Goal: Share content

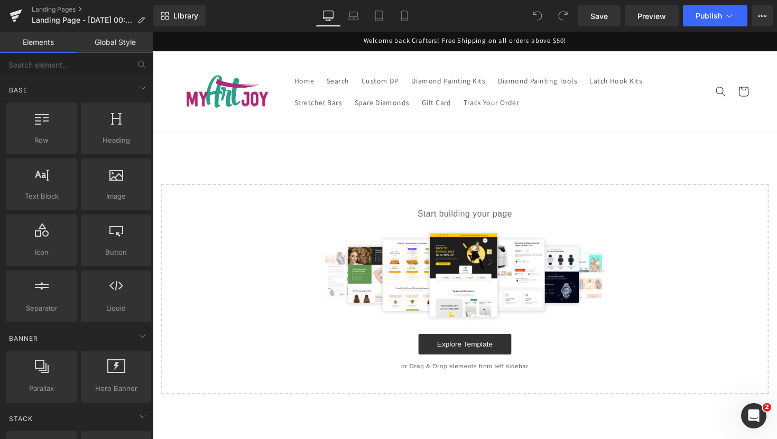
drag, startPoint x: 173, startPoint y: 14, endPoint x: 182, endPoint y: 3, distance: 14.3
click at [173, 15] on link "Library" at bounding box center [179, 15] width 52 height 21
click at [188, 22] on link "Library" at bounding box center [179, 15] width 52 height 21
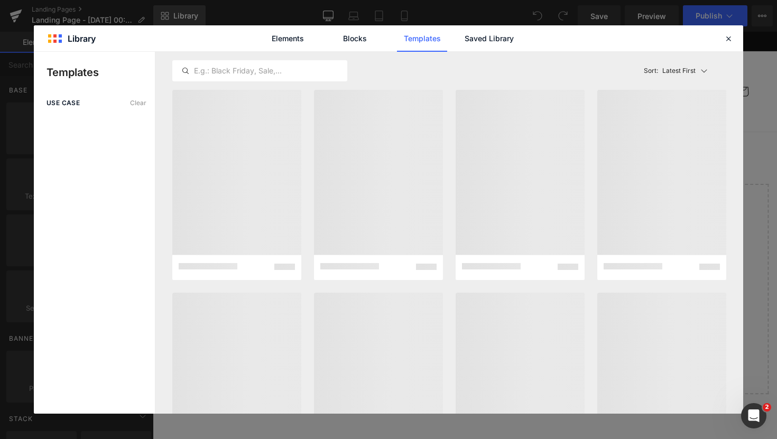
click at [183, 0] on div "You are previewing how the will restyle your page. You can not edit Elements in…" at bounding box center [388, 0] width 777 height 0
click at [529, 40] on div "Elements Blocks Templates Saved Library" at bounding box center [389, 38] width 710 height 26
click at [483, 39] on link "Saved Library" at bounding box center [489, 38] width 50 height 26
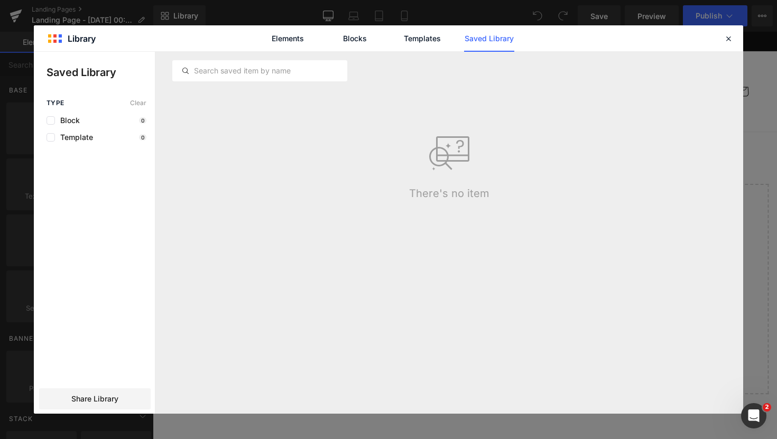
click at [485, 48] on link "Saved Library" at bounding box center [489, 38] width 50 height 26
click at [370, 43] on link "Blocks" at bounding box center [355, 38] width 50 height 26
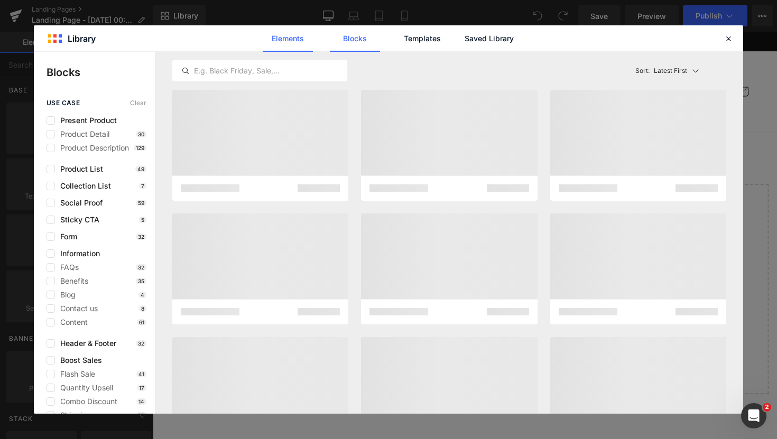
click at [287, 44] on link "Elements" at bounding box center [288, 38] width 50 height 26
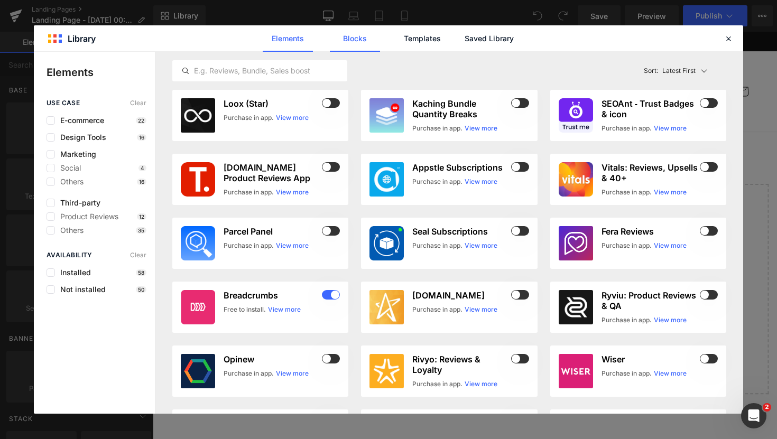
click at [370, 39] on link "Blocks" at bounding box center [355, 38] width 50 height 26
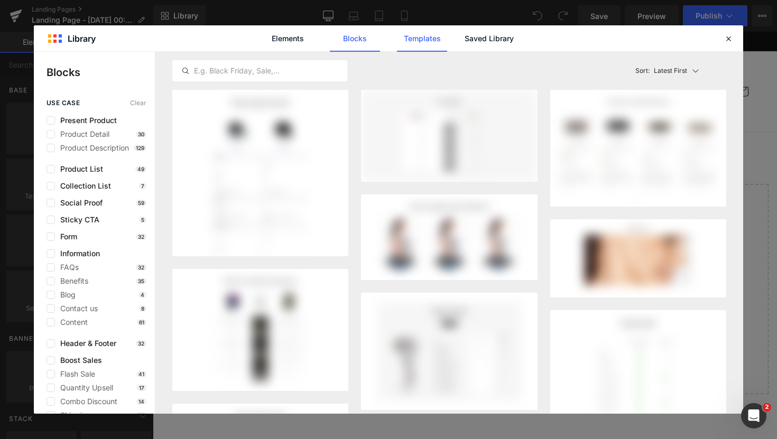
click at [423, 38] on link "Templates" at bounding box center [422, 38] width 50 height 26
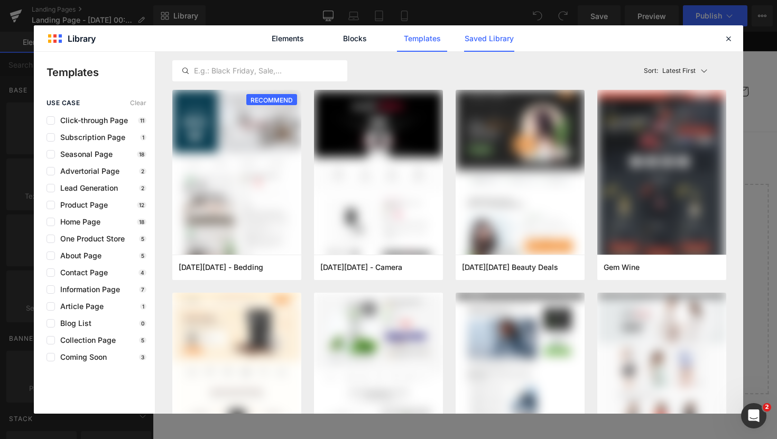
click at [491, 39] on link "Saved Library" at bounding box center [489, 38] width 50 height 26
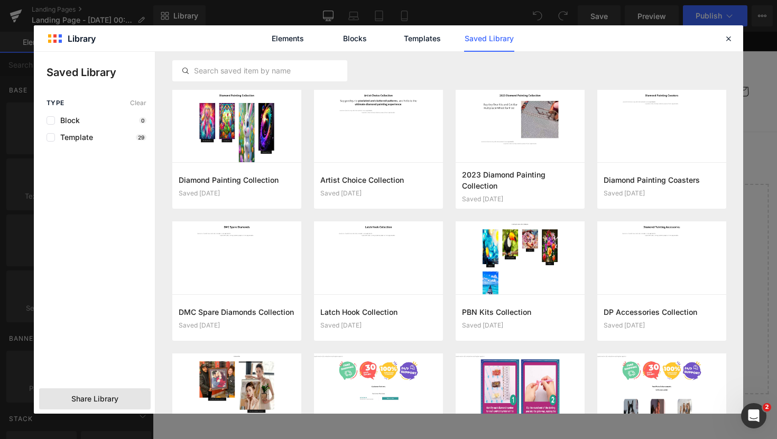
click at [83, 402] on span "Share Library" at bounding box center [94, 399] width 47 height 11
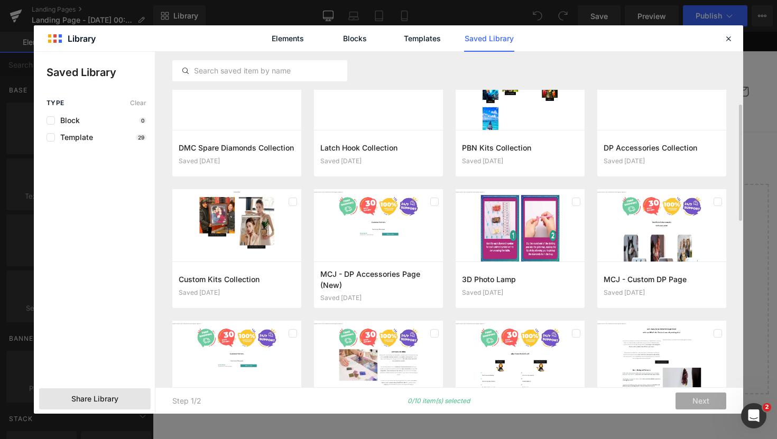
scroll to position [220, 0]
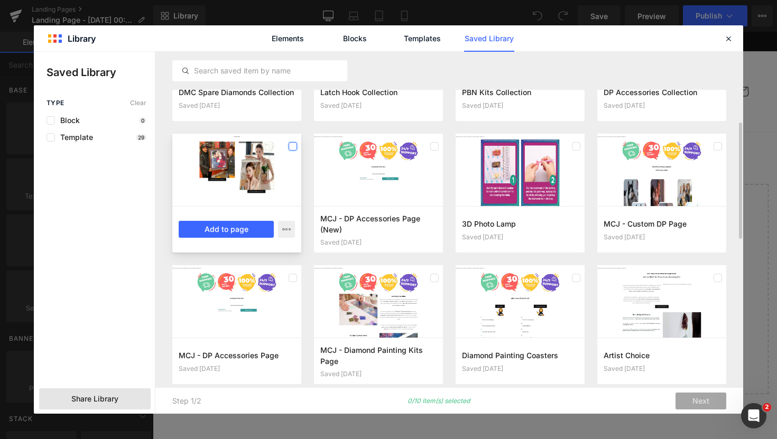
click at [290, 146] on label at bounding box center [293, 146] width 8 height 8
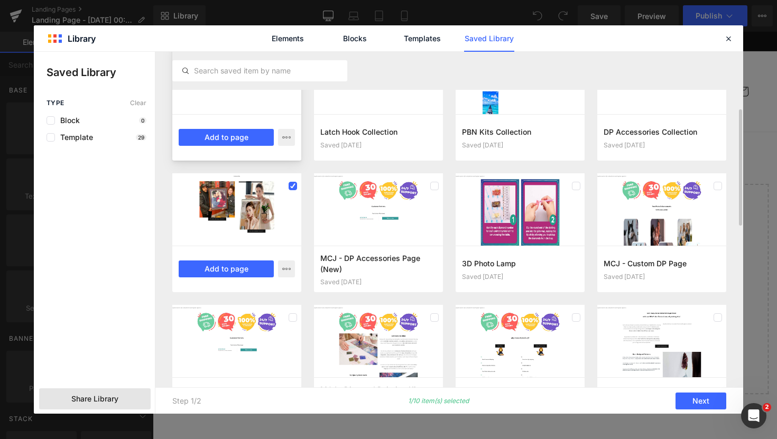
scroll to position [0, 0]
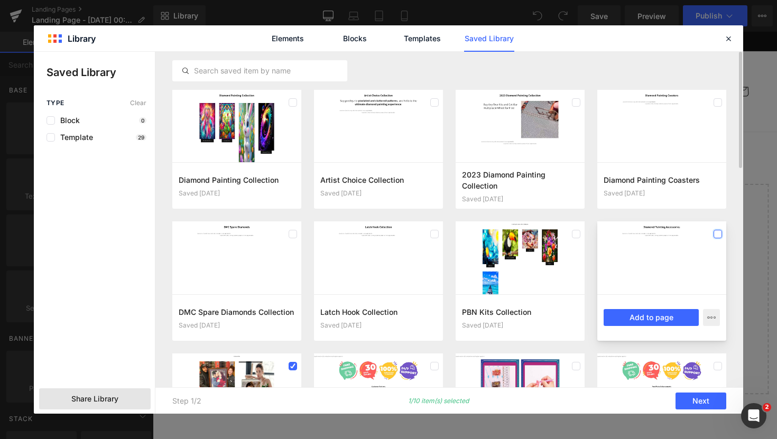
click at [719, 233] on label at bounding box center [718, 234] width 8 height 8
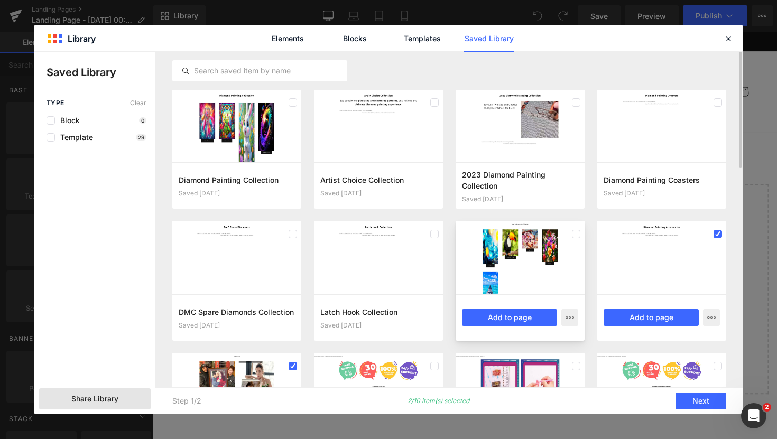
click at [583, 236] on div at bounding box center [520, 258] width 129 height 72
click at [577, 234] on icon at bounding box center [576, 234] width 5 height 0
click at [434, 234] on label at bounding box center [435, 234] width 8 height 8
click at [574, 234] on label at bounding box center [576, 234] width 8 height 8
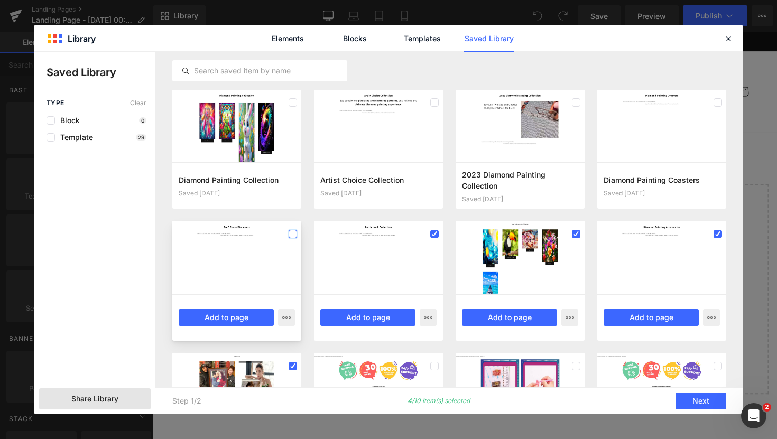
click at [294, 234] on label at bounding box center [293, 234] width 8 height 8
click at [290, 104] on label at bounding box center [293, 102] width 8 height 8
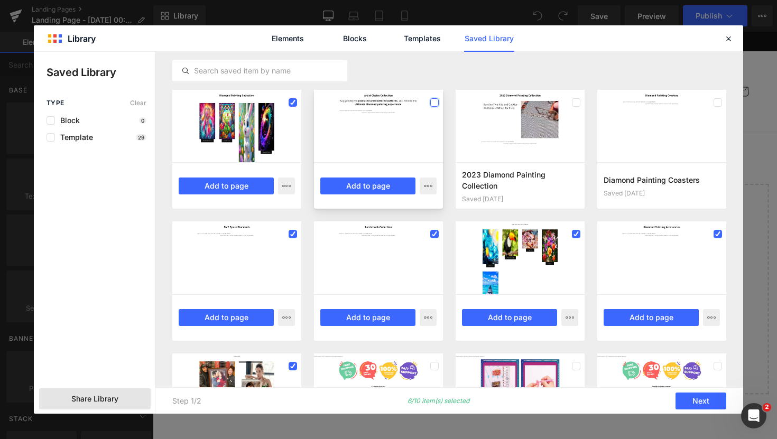
click at [431, 103] on label at bounding box center [435, 102] width 8 height 8
click at [572, 104] on label at bounding box center [576, 102] width 8 height 8
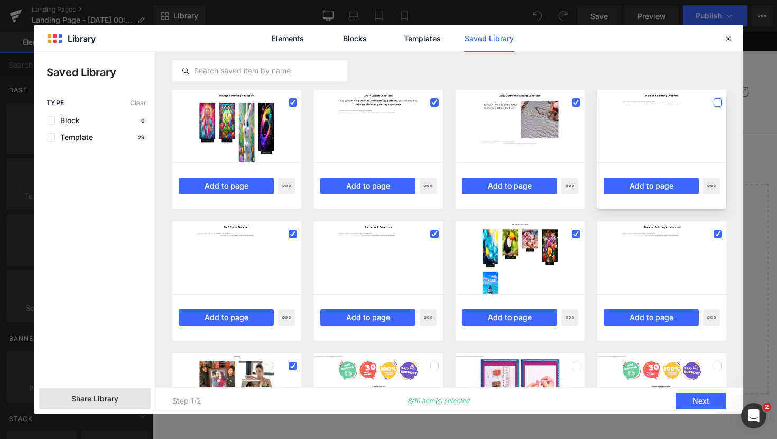
click at [718, 100] on label at bounding box center [718, 102] width 8 height 8
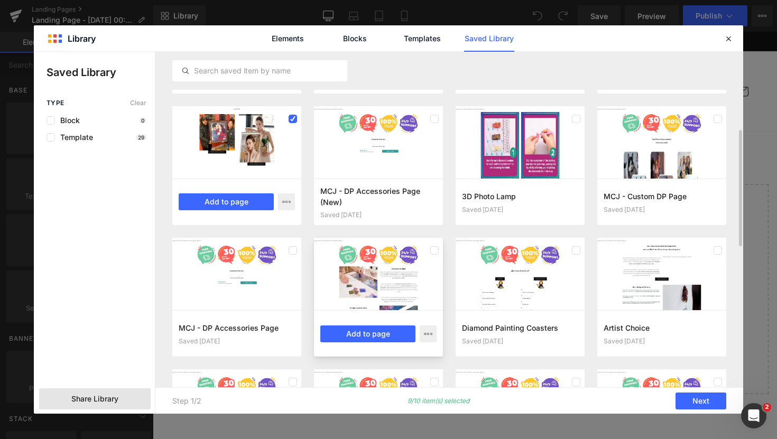
scroll to position [243, 0]
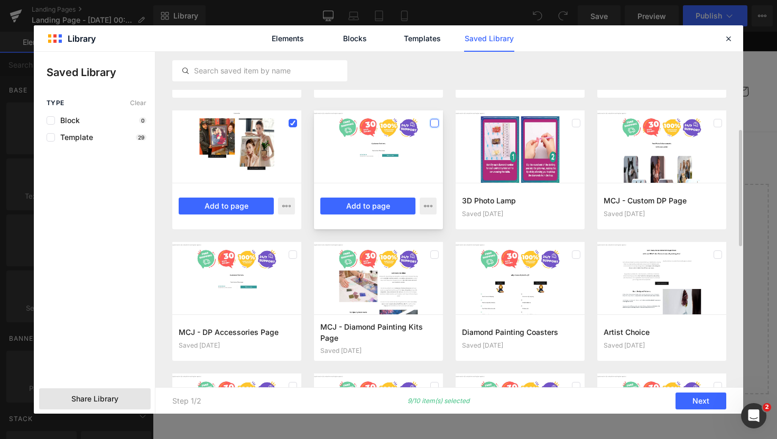
click at [436, 122] on label at bounding box center [435, 123] width 8 height 8
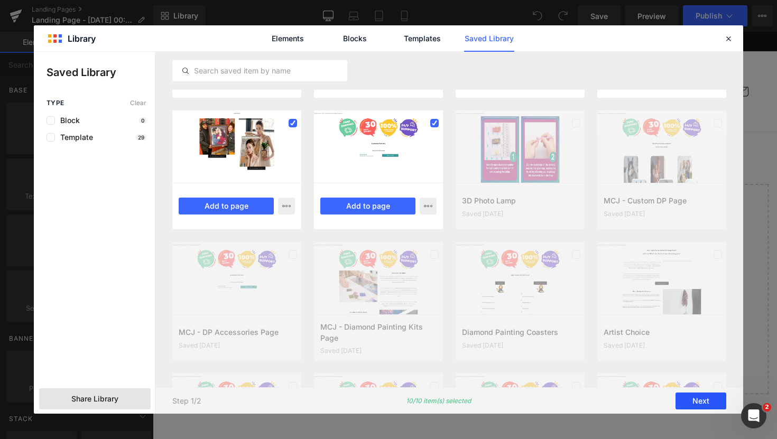
click at [698, 399] on button "Next" at bounding box center [701, 401] width 51 height 17
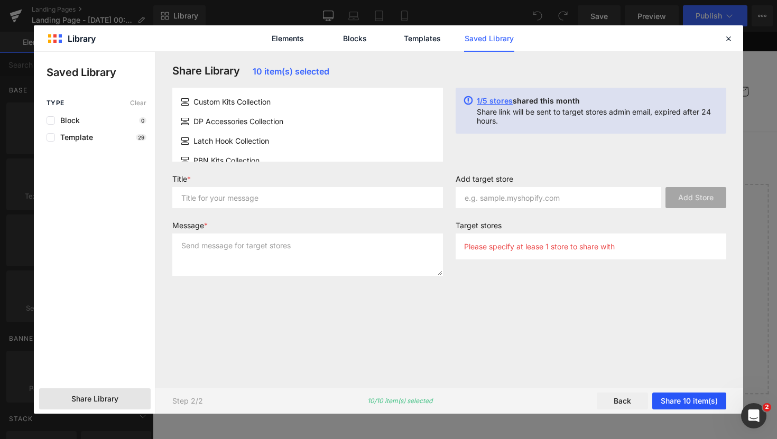
scroll to position [0, 0]
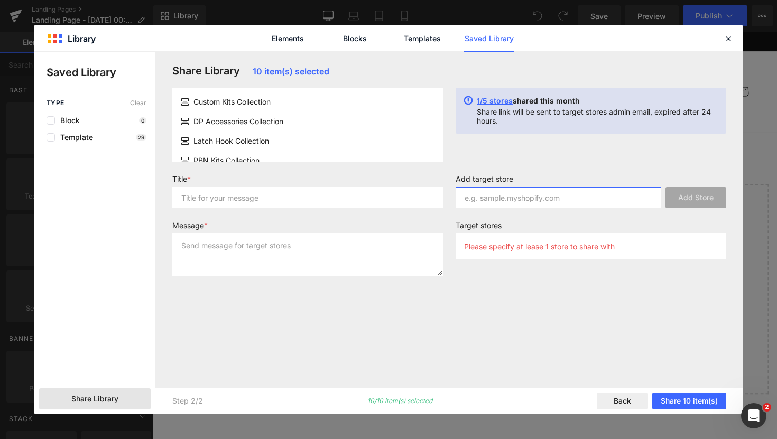
click at [526, 190] on input "text" at bounding box center [559, 197] width 206 height 21
click at [518, 198] on input "text" at bounding box center [559, 197] width 206 height 21
paste input "0493aa-3"
type input "0493aa-3"
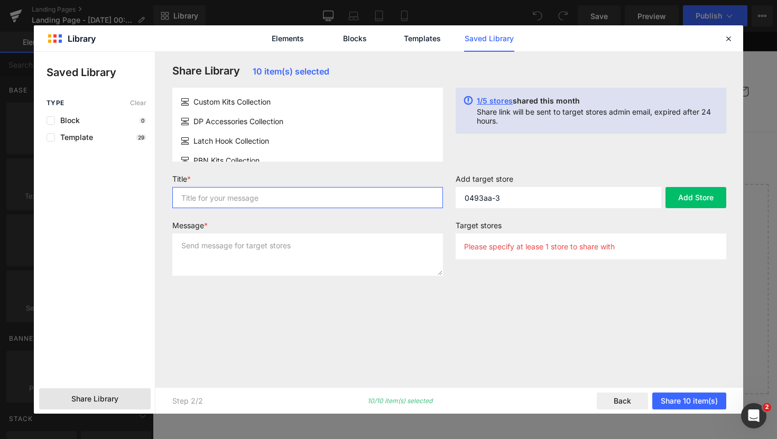
click at [281, 198] on input "text" at bounding box center [307, 197] width 271 height 21
type input "MCJ - Collection Page"
click at [329, 244] on textarea at bounding box center [307, 255] width 271 height 42
type textarea "--"
click at [625, 333] on div "Share Library 10 item(s) selected Custom Kits Collection DP Accessories Collect…" at bounding box center [449, 220] width 567 height 310
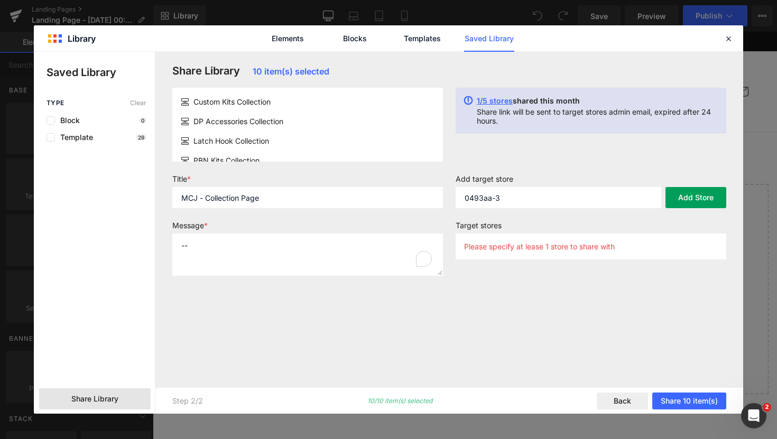
click at [710, 192] on button "Add Store" at bounding box center [696, 197] width 61 height 21
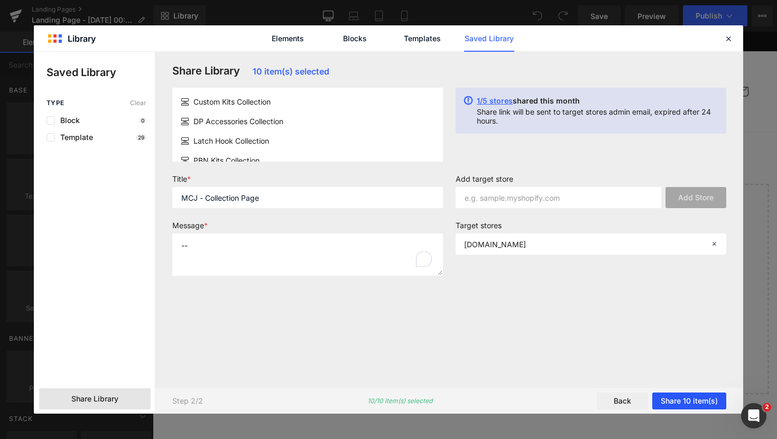
click at [686, 397] on button "Share 10 item(s)" at bounding box center [690, 401] width 74 height 17
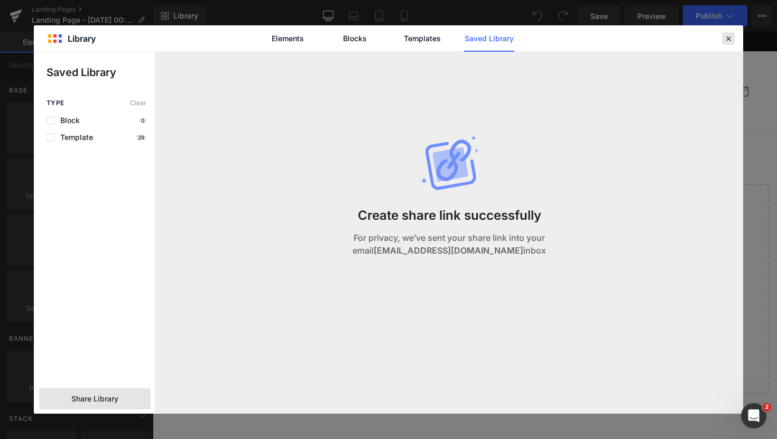
click at [728, 38] on icon at bounding box center [729, 39] width 10 height 10
